Goal: Task Accomplishment & Management: Manage account settings

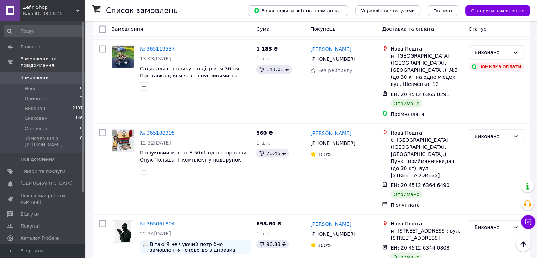
scroll to position [1251, 0]
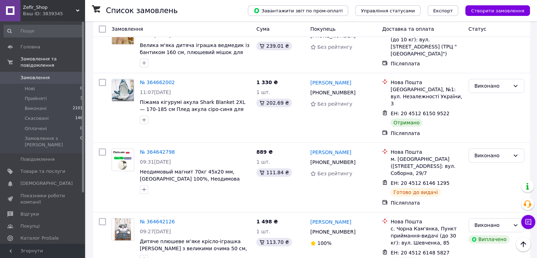
scroll to position [459, 0]
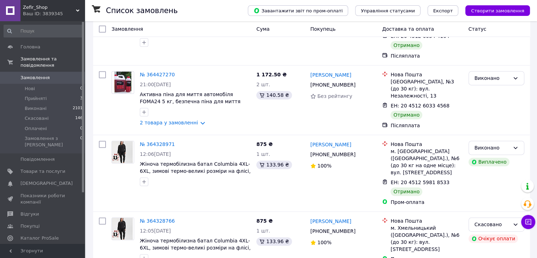
scroll to position [1135, 0]
